Goal: Transaction & Acquisition: Purchase product/service

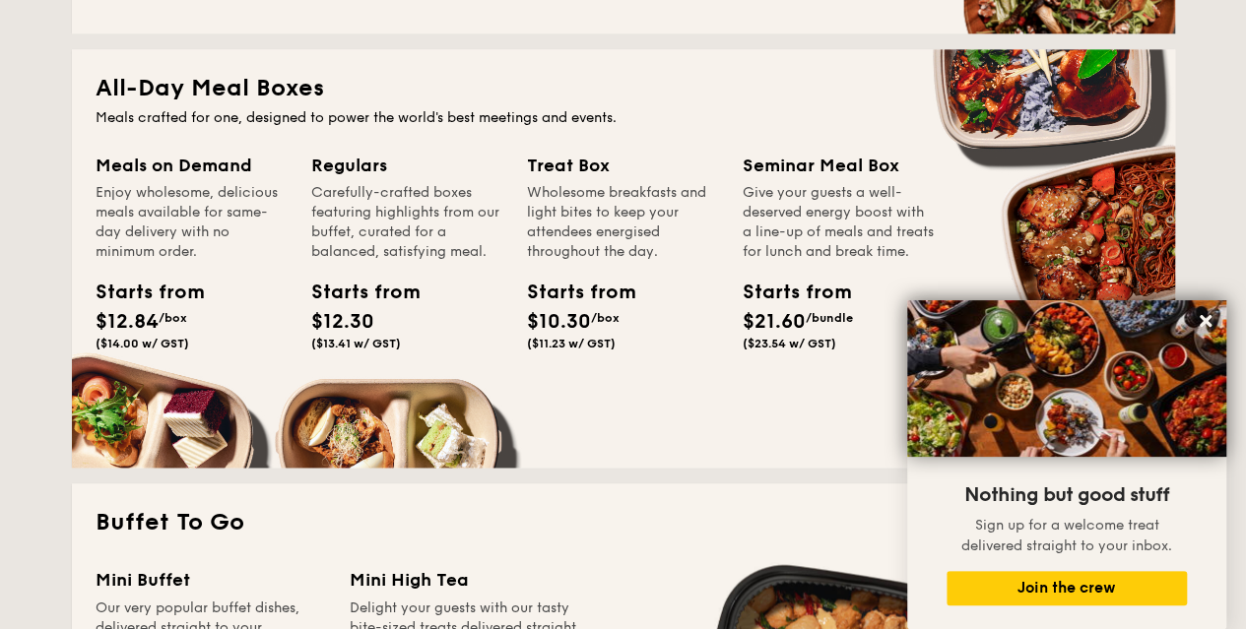
scroll to position [1182, 0]
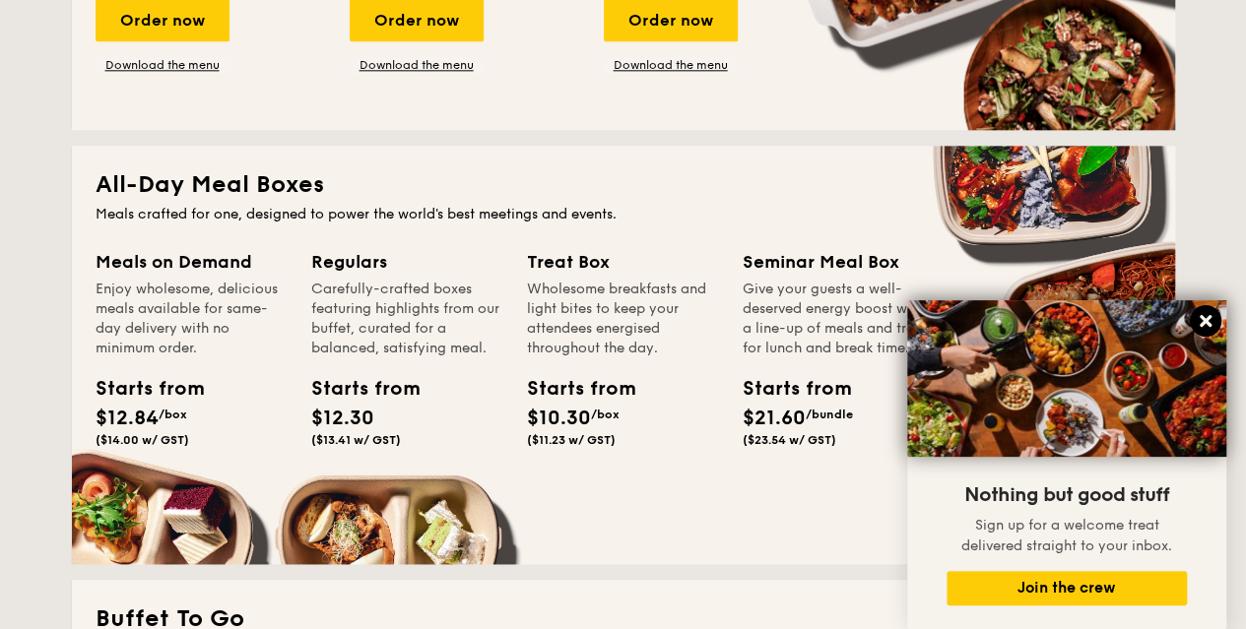
click at [1207, 319] on icon at bounding box center [1205, 321] width 12 height 12
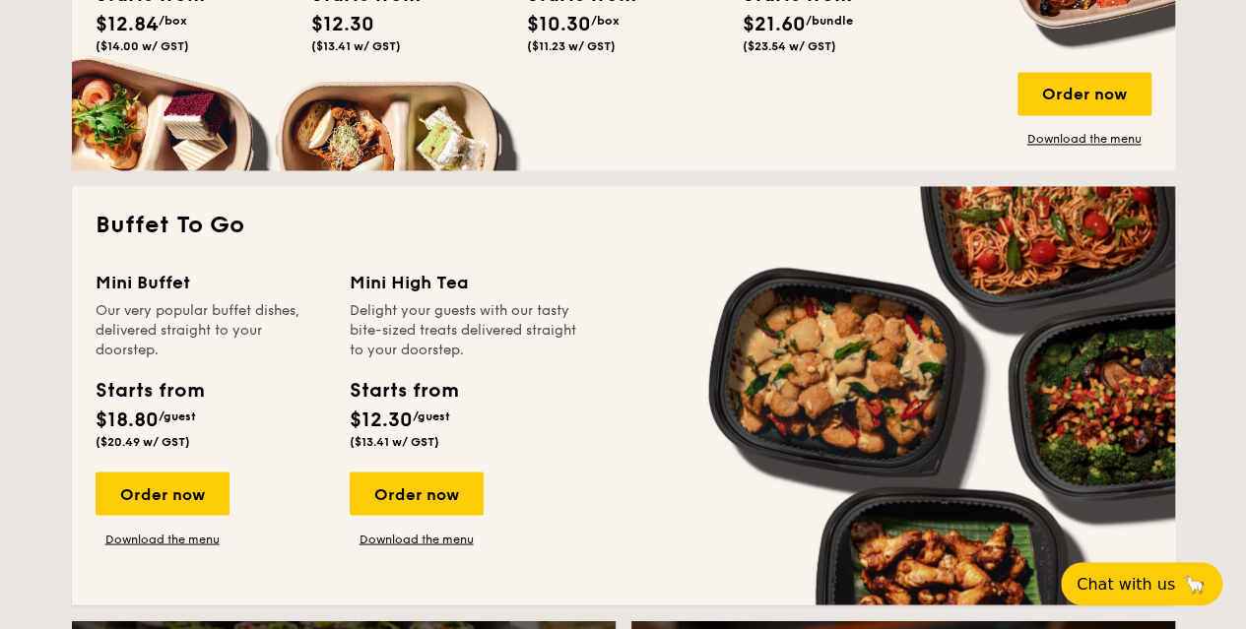
scroll to position [1280, 0]
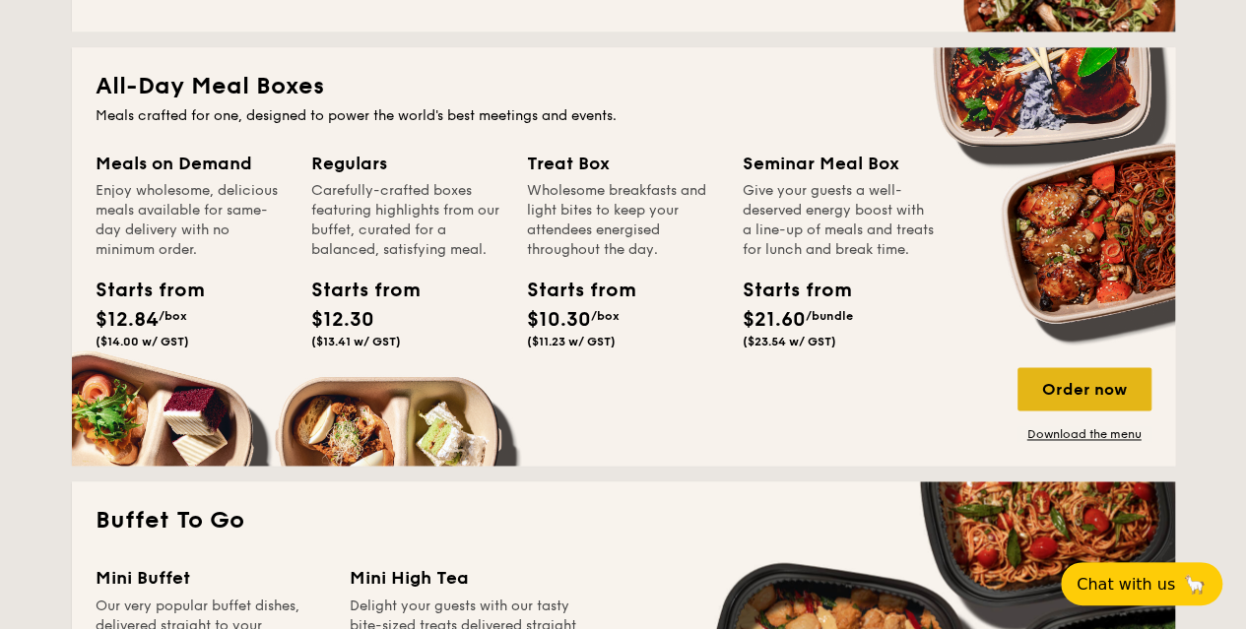
click at [1075, 385] on div "Order now" at bounding box center [1084, 388] width 134 height 43
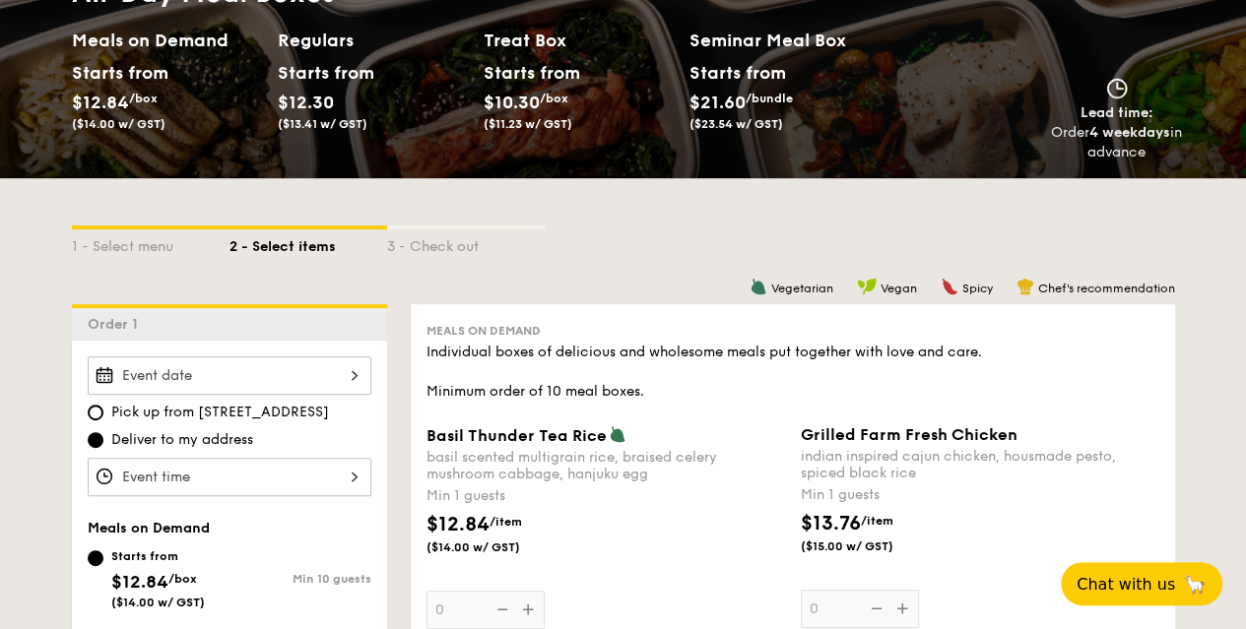
scroll to position [295, 0]
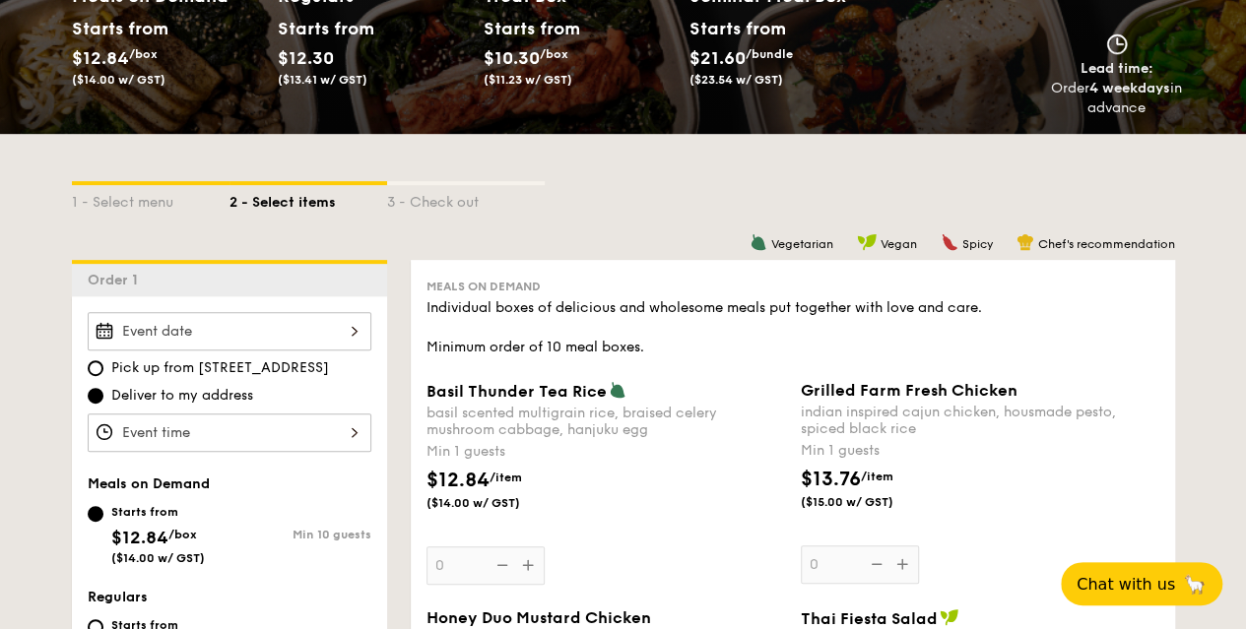
click at [319, 332] on div at bounding box center [230, 331] width 284 height 38
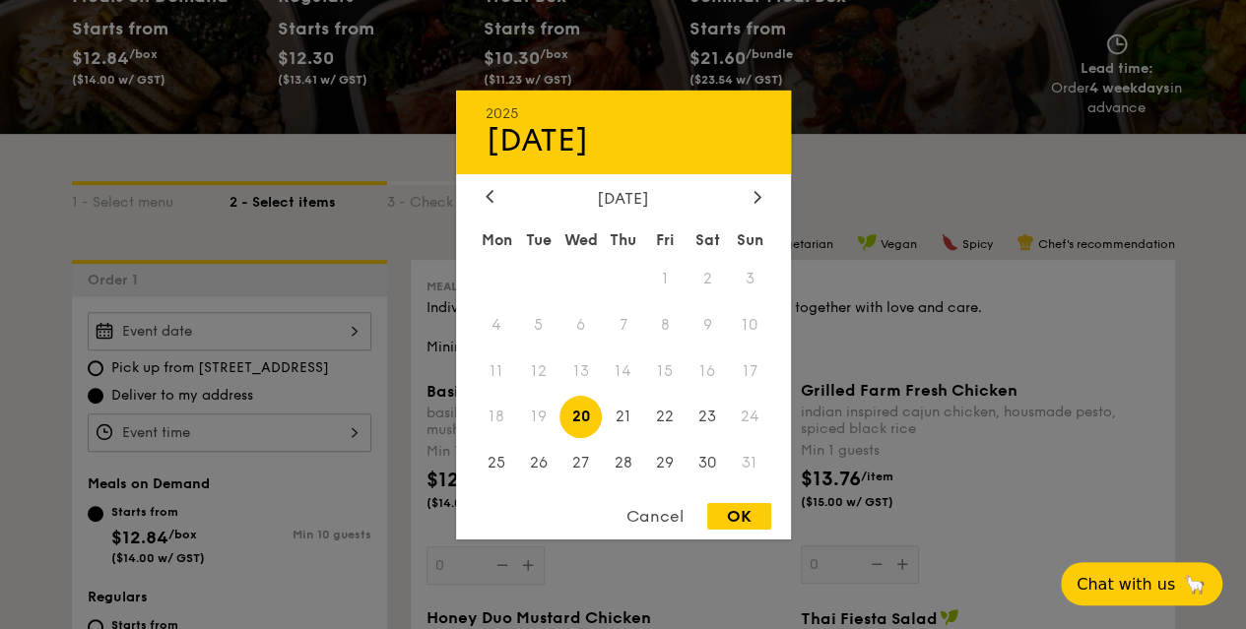
click at [632, 516] on div "Cancel" at bounding box center [655, 516] width 96 height 27
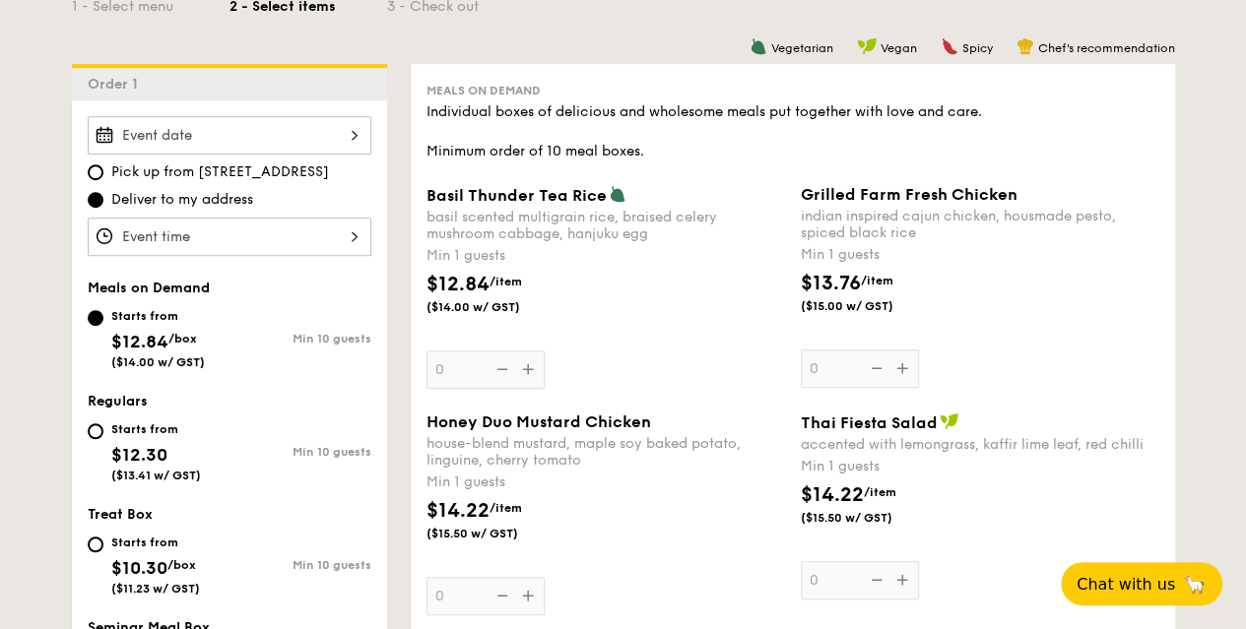
scroll to position [492, 0]
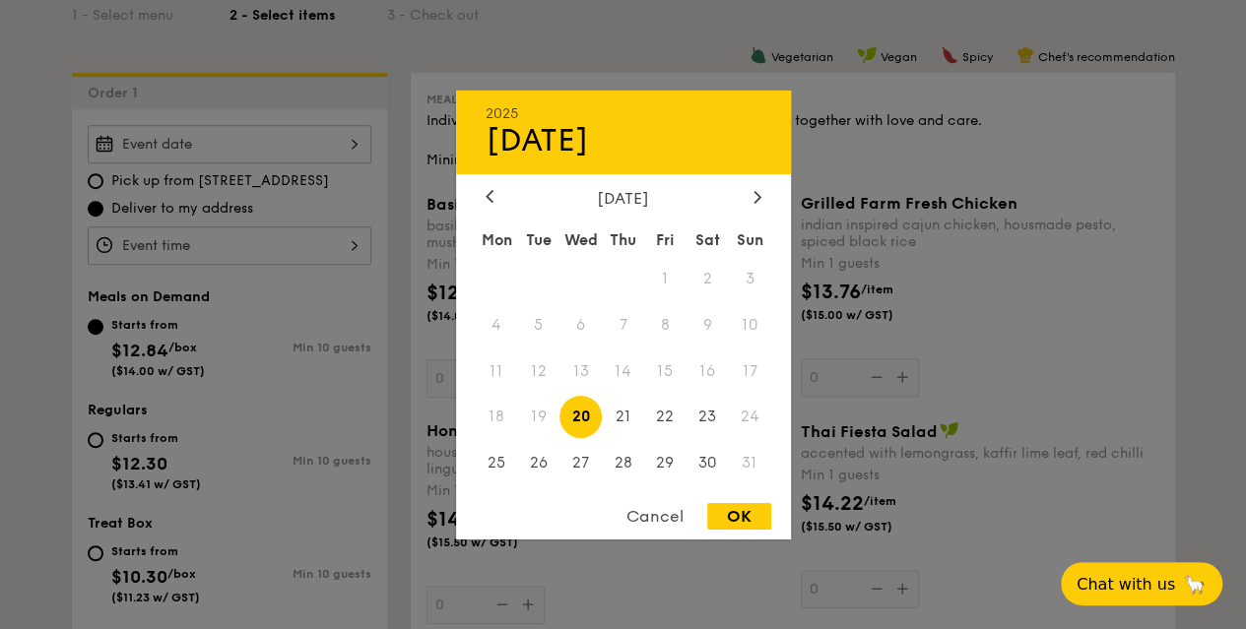
click at [240, 147] on div "2025 Aug [DATE] Tue Wed Thu Fri Sat Sun 1 2 3 4 5 6 7 8 9 10 11 12 13 14 15 16 …" at bounding box center [230, 144] width 284 height 38
